Goal: Task Accomplishment & Management: Manage account settings

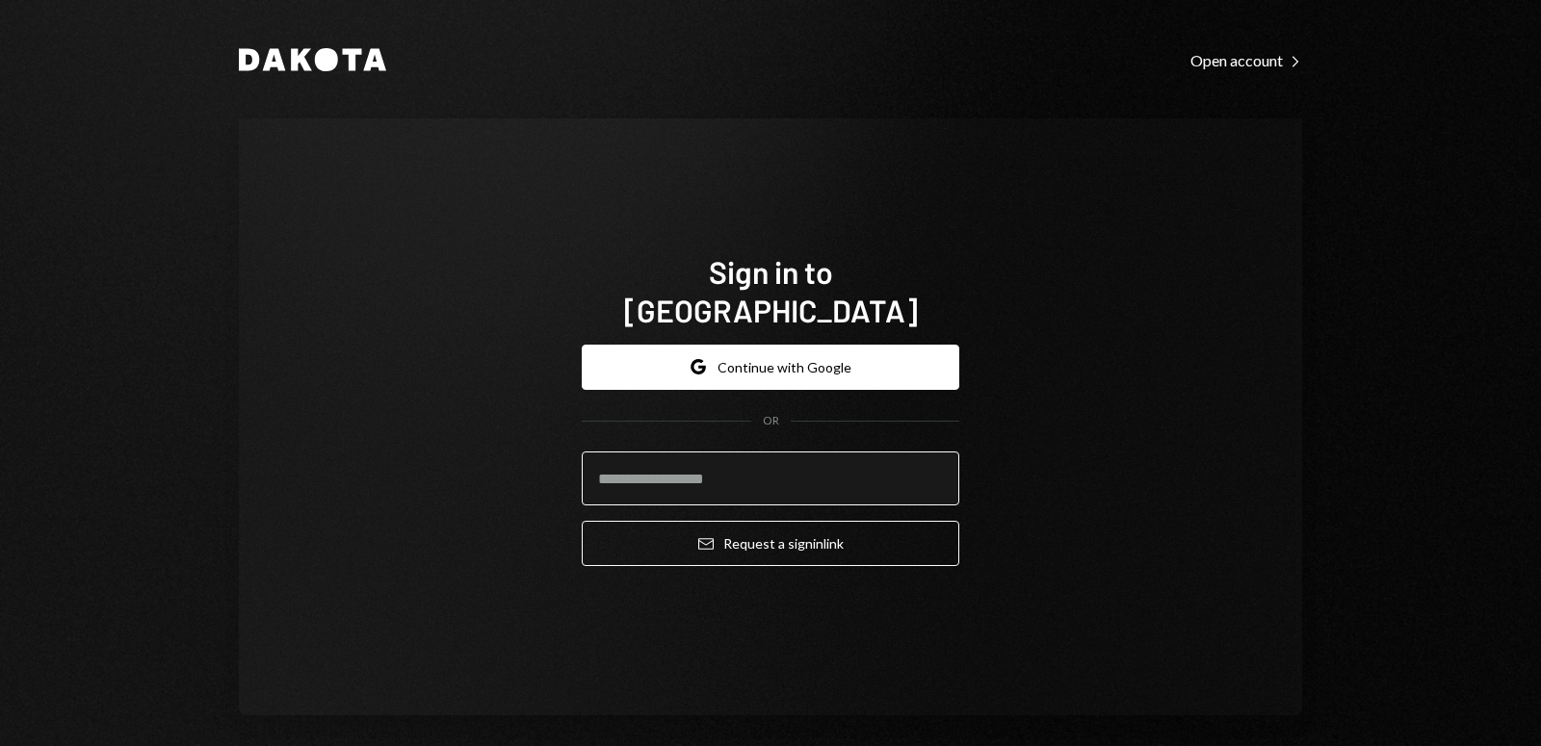
click at [717, 460] on input "email" at bounding box center [771, 479] width 378 height 54
type input "**********"
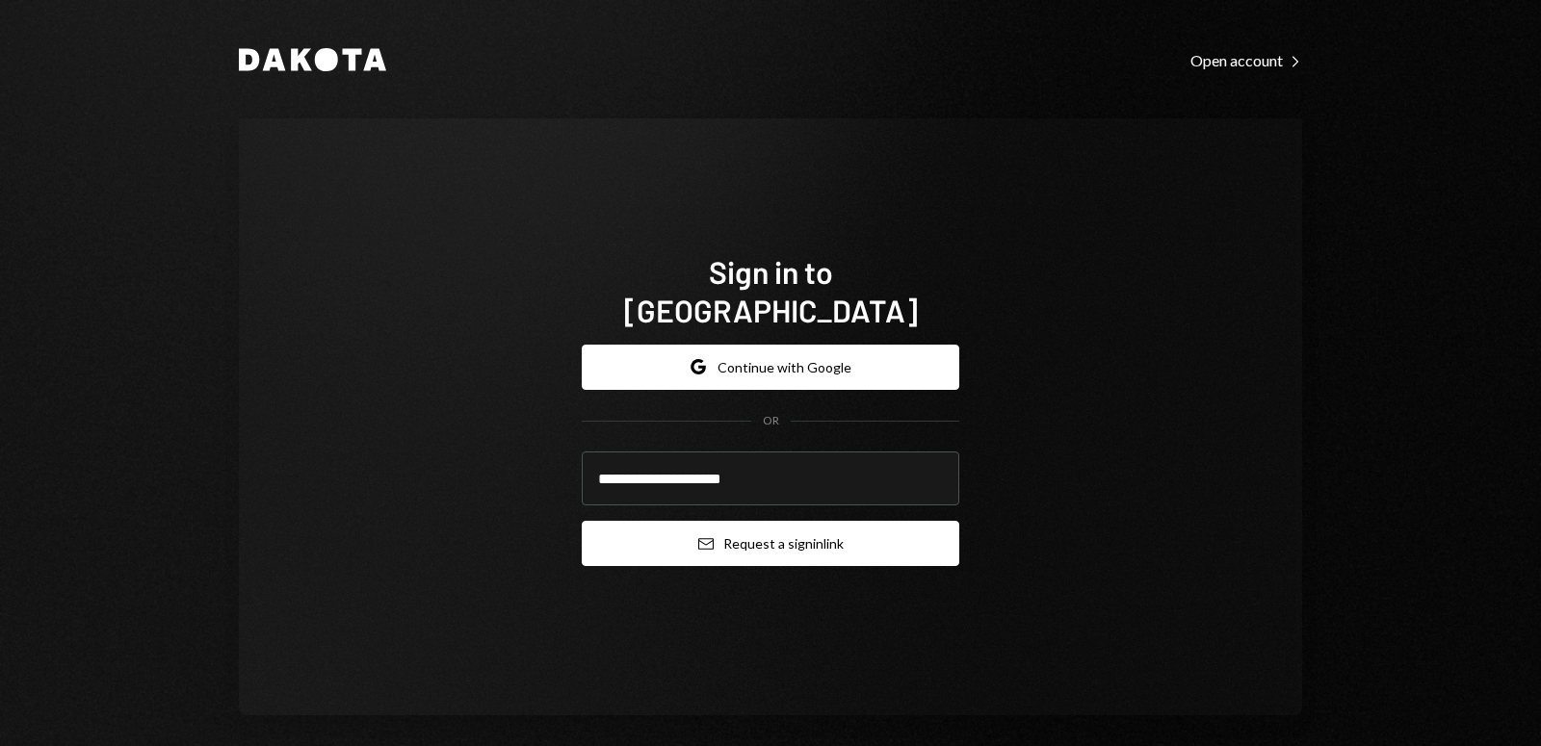
click at [686, 522] on button "Email Request a sign in link" at bounding box center [771, 543] width 378 height 45
